Goal: Check status: Check status

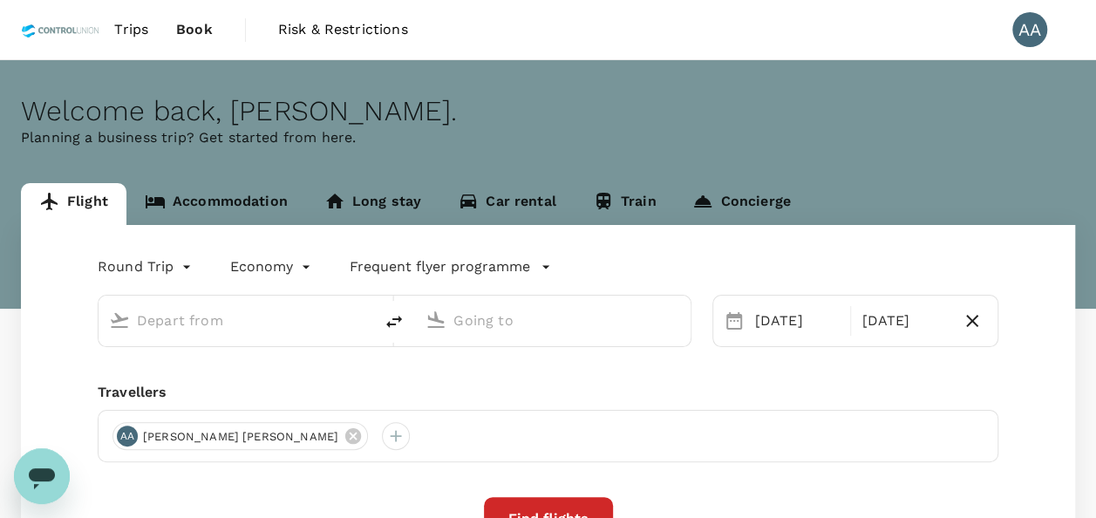
type input "[GEOGRAPHIC_DATA], [GEOGRAPHIC_DATA] (any)"
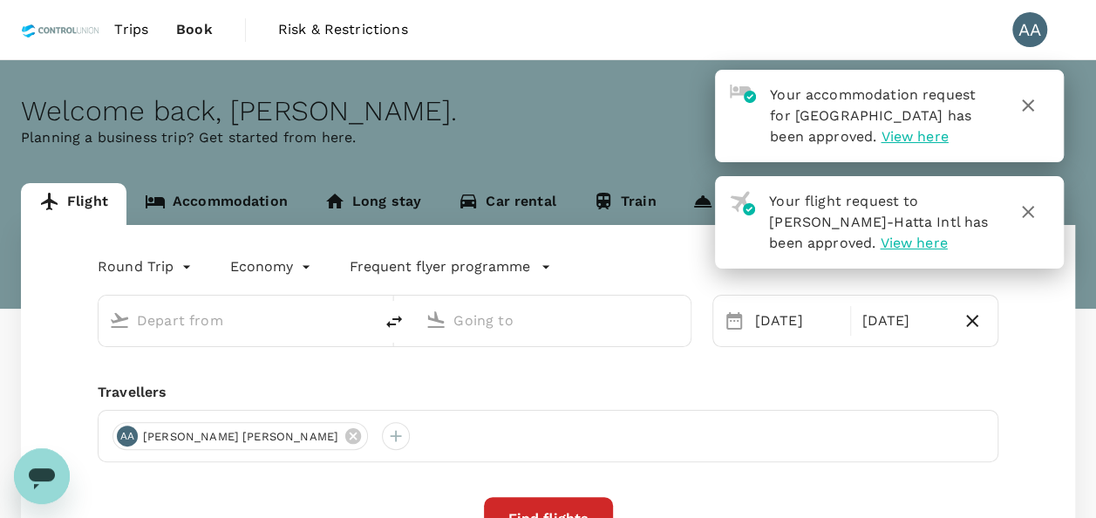
type input "[GEOGRAPHIC_DATA], [GEOGRAPHIC_DATA] (any)"
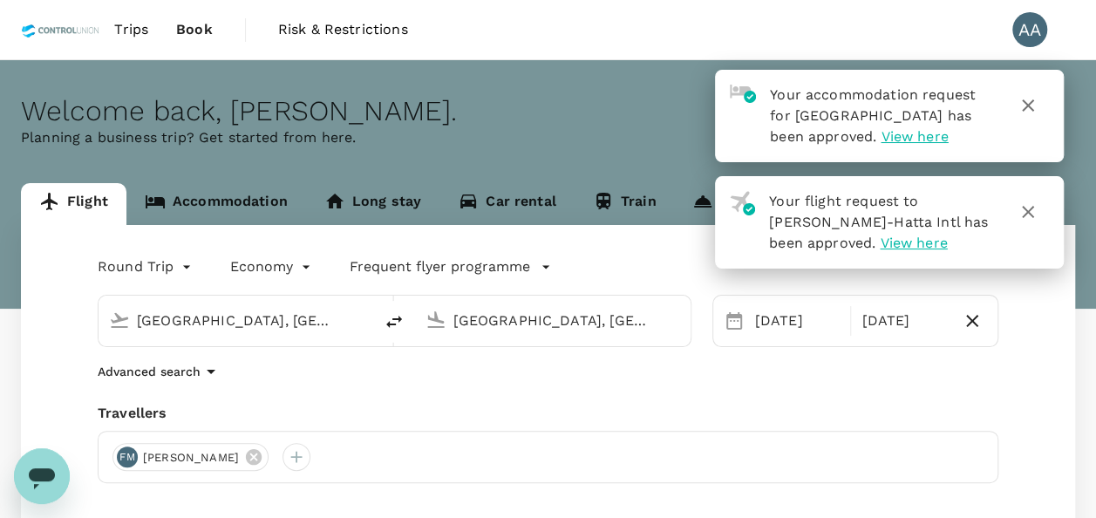
click at [880, 246] on span "View here" at bounding box center [913, 243] width 67 height 17
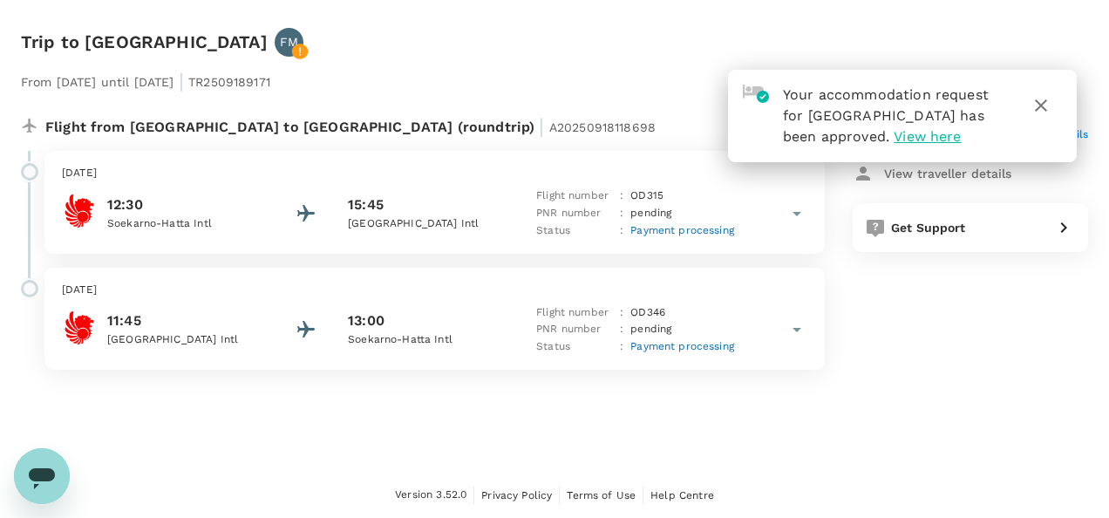
click at [957, 134] on span "View here" at bounding box center [927, 136] width 67 height 17
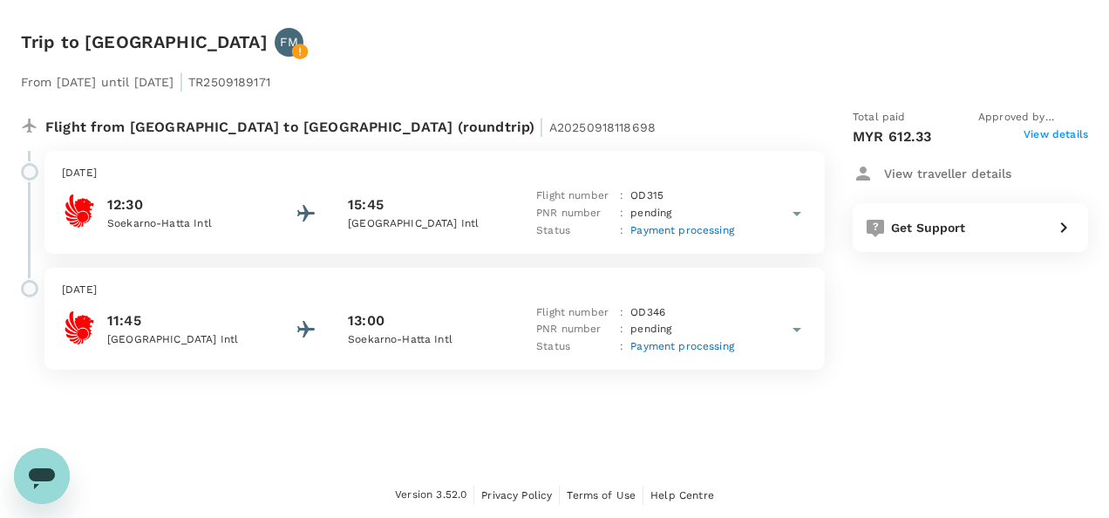
drag, startPoint x: 151, startPoint y: 293, endPoint x: 112, endPoint y: 195, distance: 105.2
click at [148, 292] on p "[DATE]" at bounding box center [434, 290] width 745 height 17
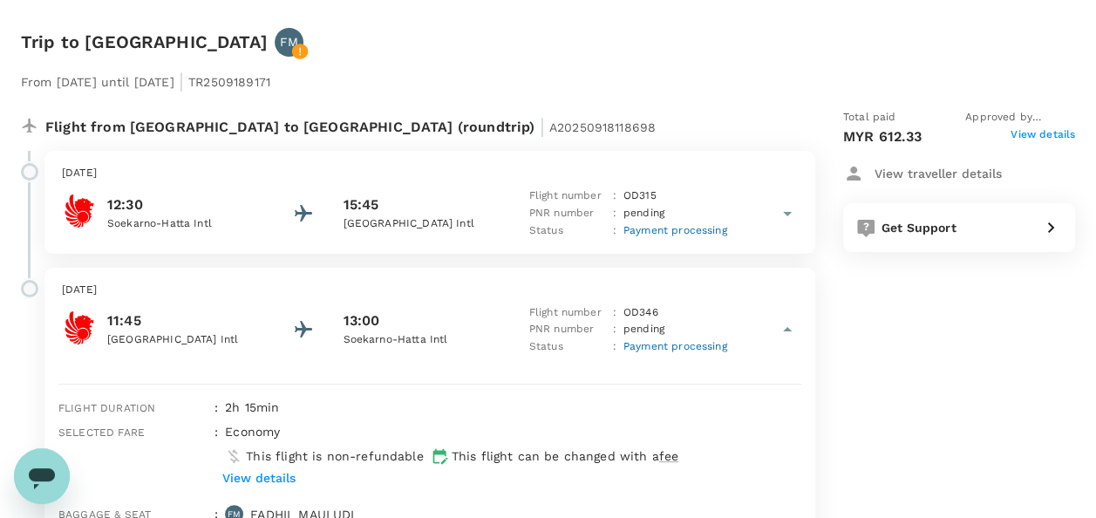
click at [578, 134] on div "Flight from [GEOGRAPHIC_DATA] to [GEOGRAPHIC_DATA] (roundtrip) | A20250918118698" at bounding box center [373, 124] width 656 height 31
click at [1022, 136] on span "View details" at bounding box center [1042, 136] width 65 height 21
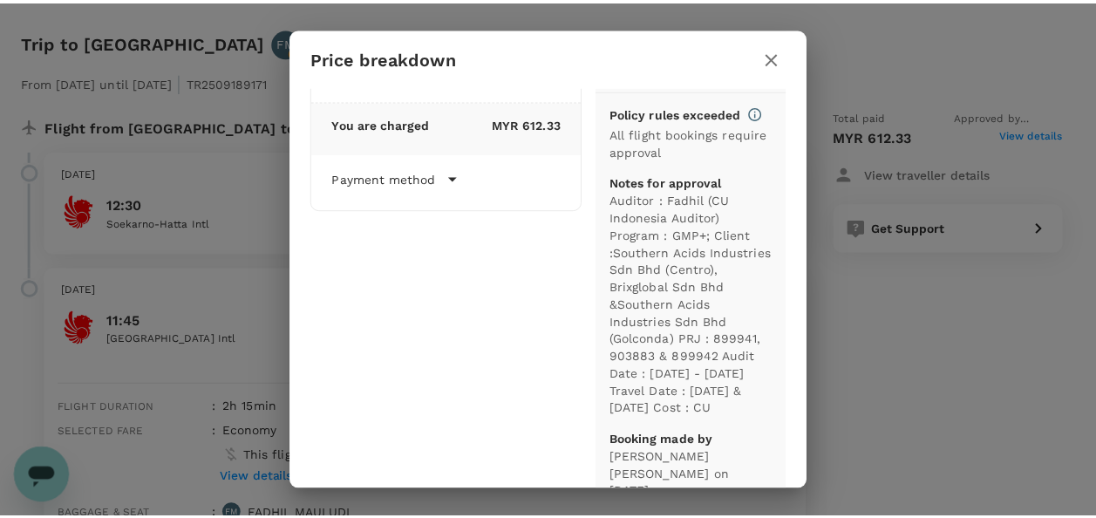
scroll to position [145, 0]
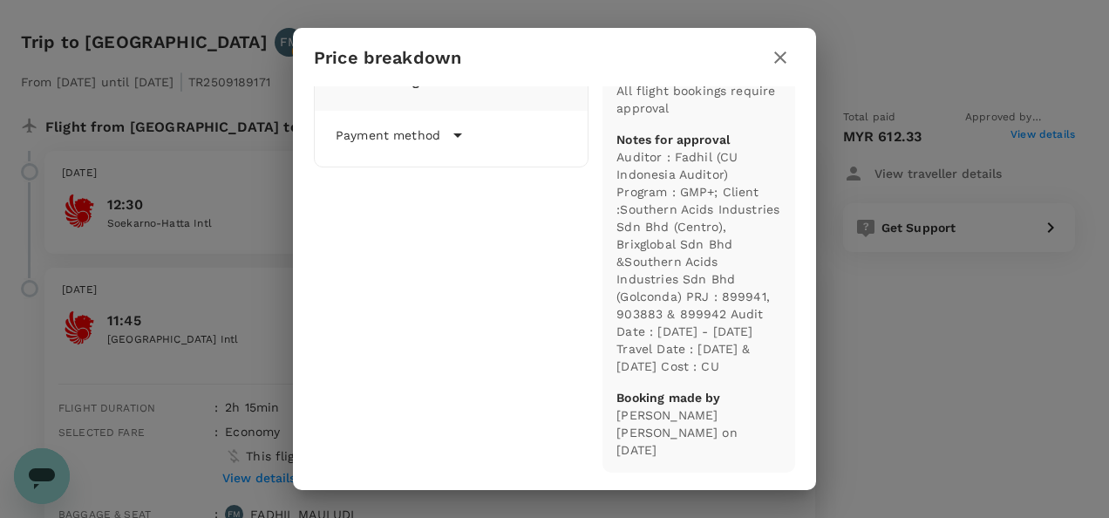
click at [783, 63] on icon "button" at bounding box center [780, 57] width 21 height 21
